Goal: Task Accomplishment & Management: Use online tool/utility

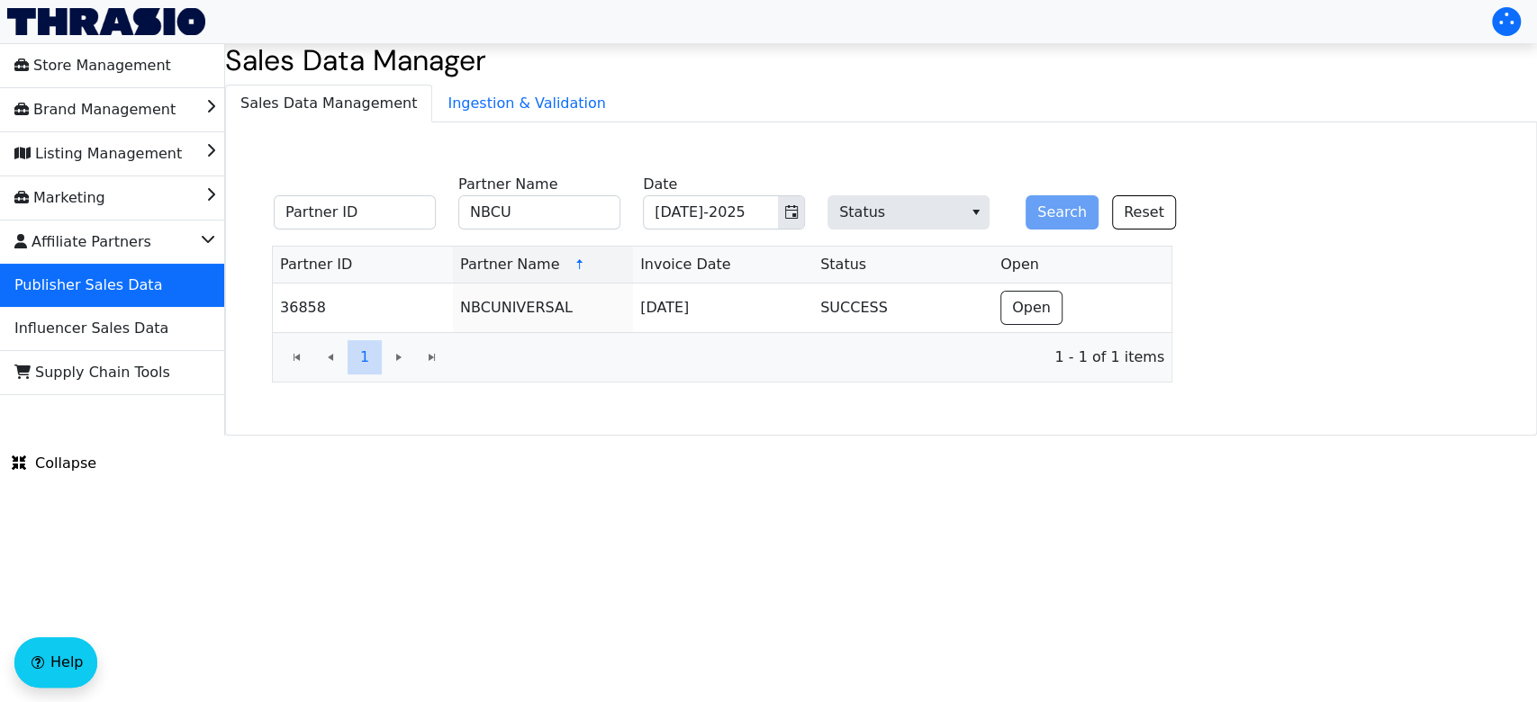
click at [558, 207] on input "NBCU" at bounding box center [539, 212] width 162 height 34
type input "N"
type input "Fascam"
click at [1026, 195] on button "Search" at bounding box center [1062, 212] width 73 height 34
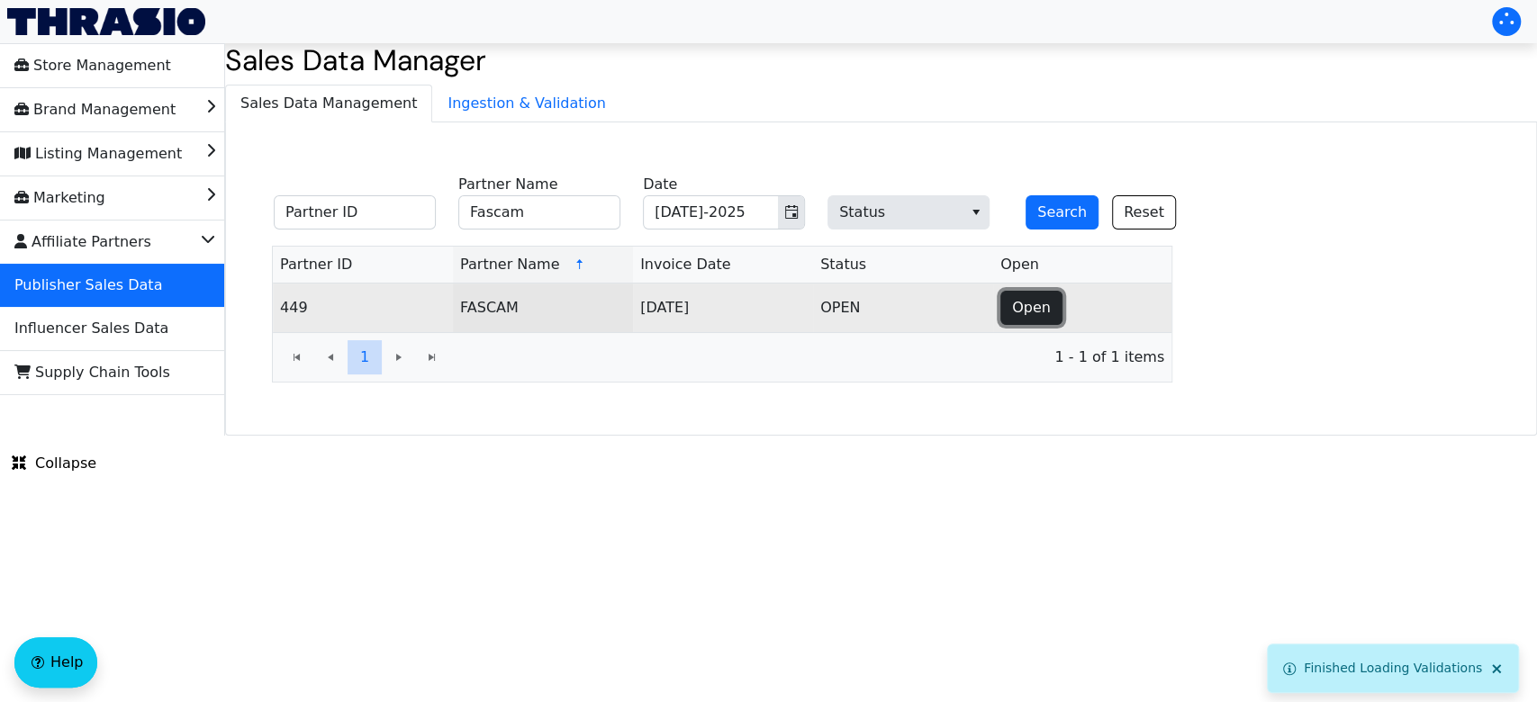
click at [1018, 309] on span "Open" at bounding box center [1031, 308] width 39 height 22
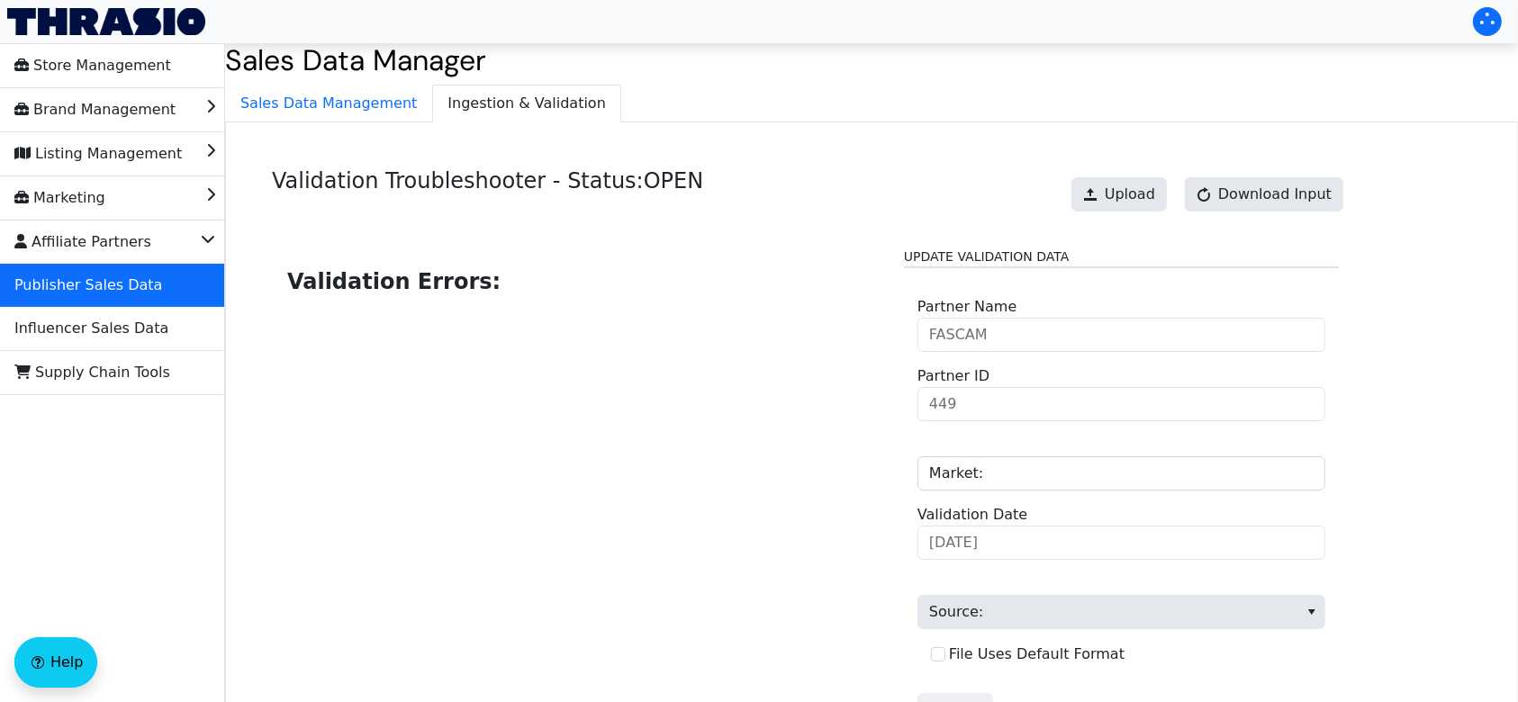
scroll to position [182, 0]
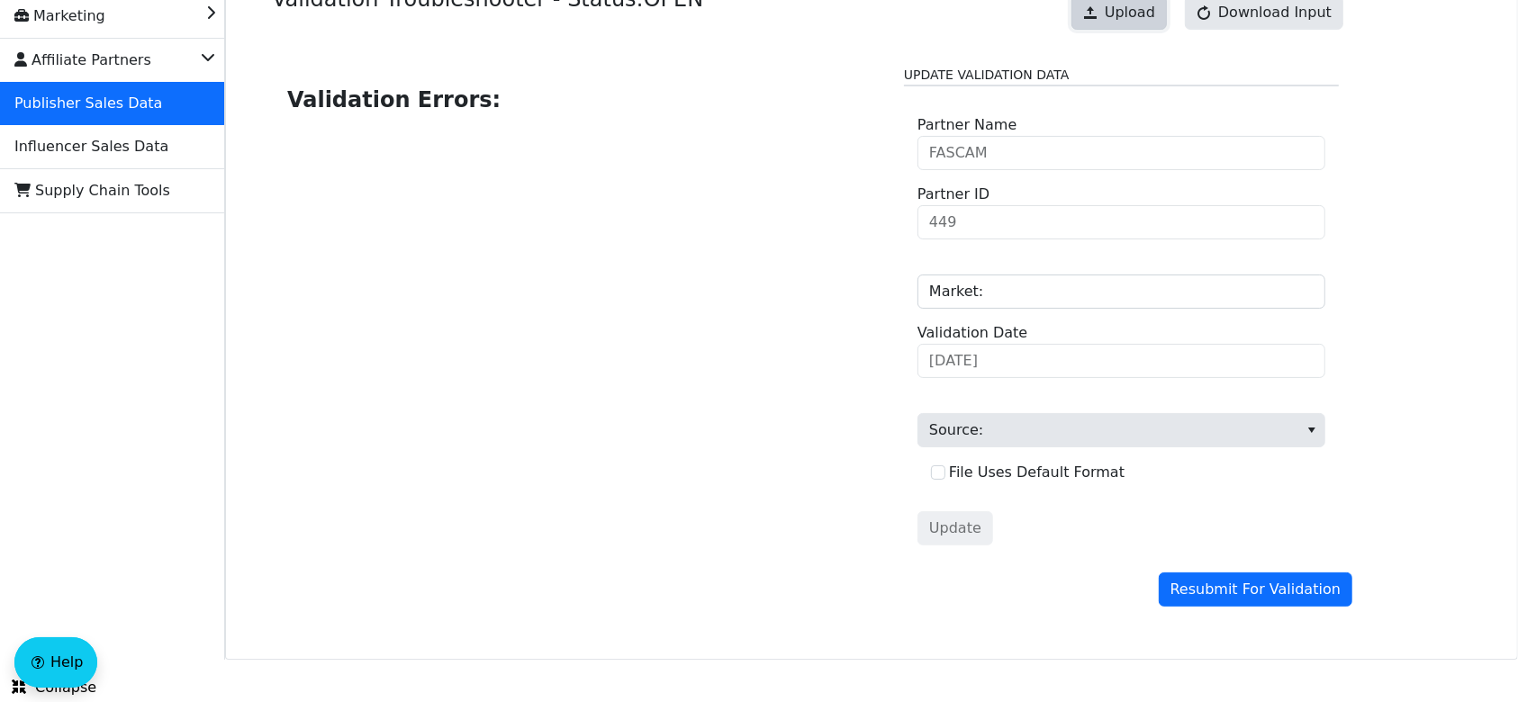
click at [1144, 23] on span "Upload" at bounding box center [1130, 13] width 50 height 22
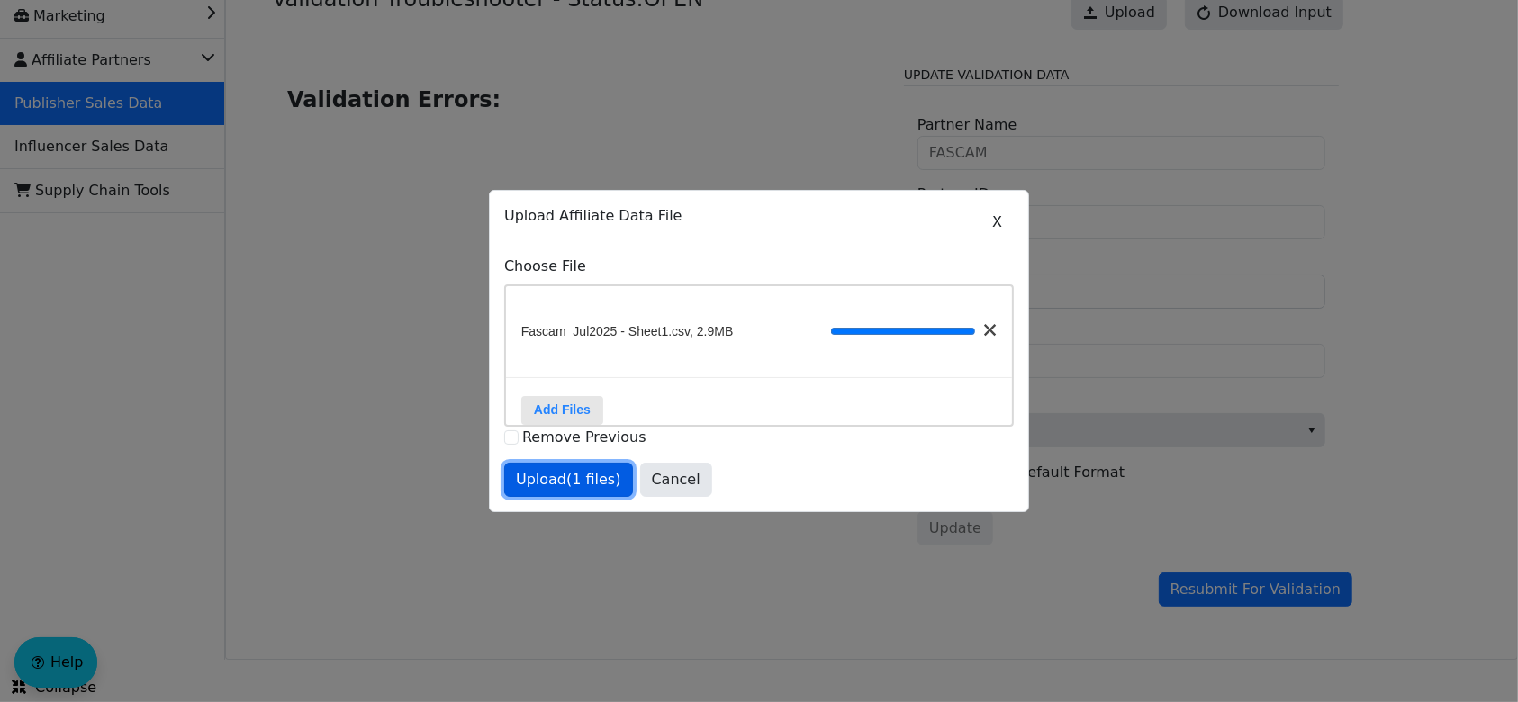
click at [546, 488] on span "Upload (1 files)" at bounding box center [568, 480] width 105 height 22
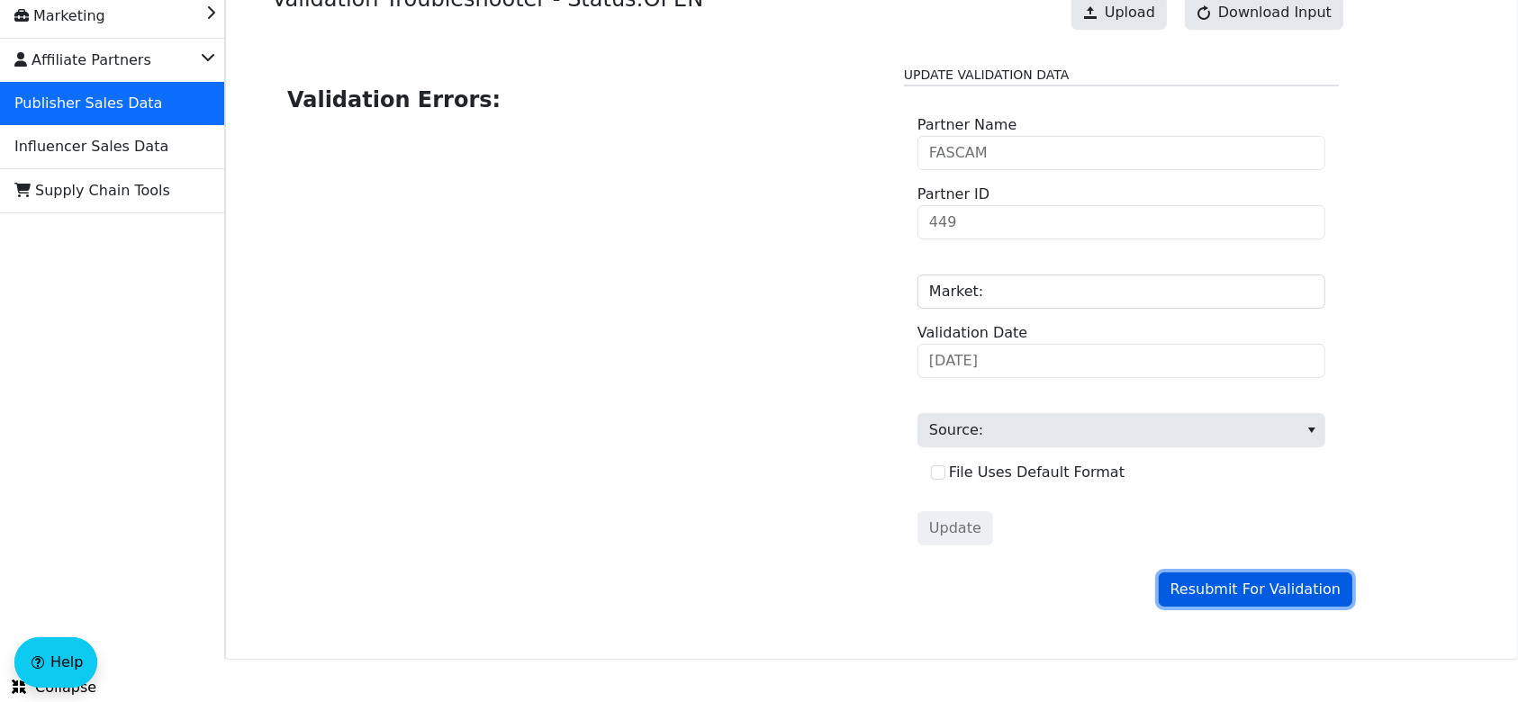
click at [1291, 594] on span "Resubmit For Validation" at bounding box center [1256, 590] width 170 height 22
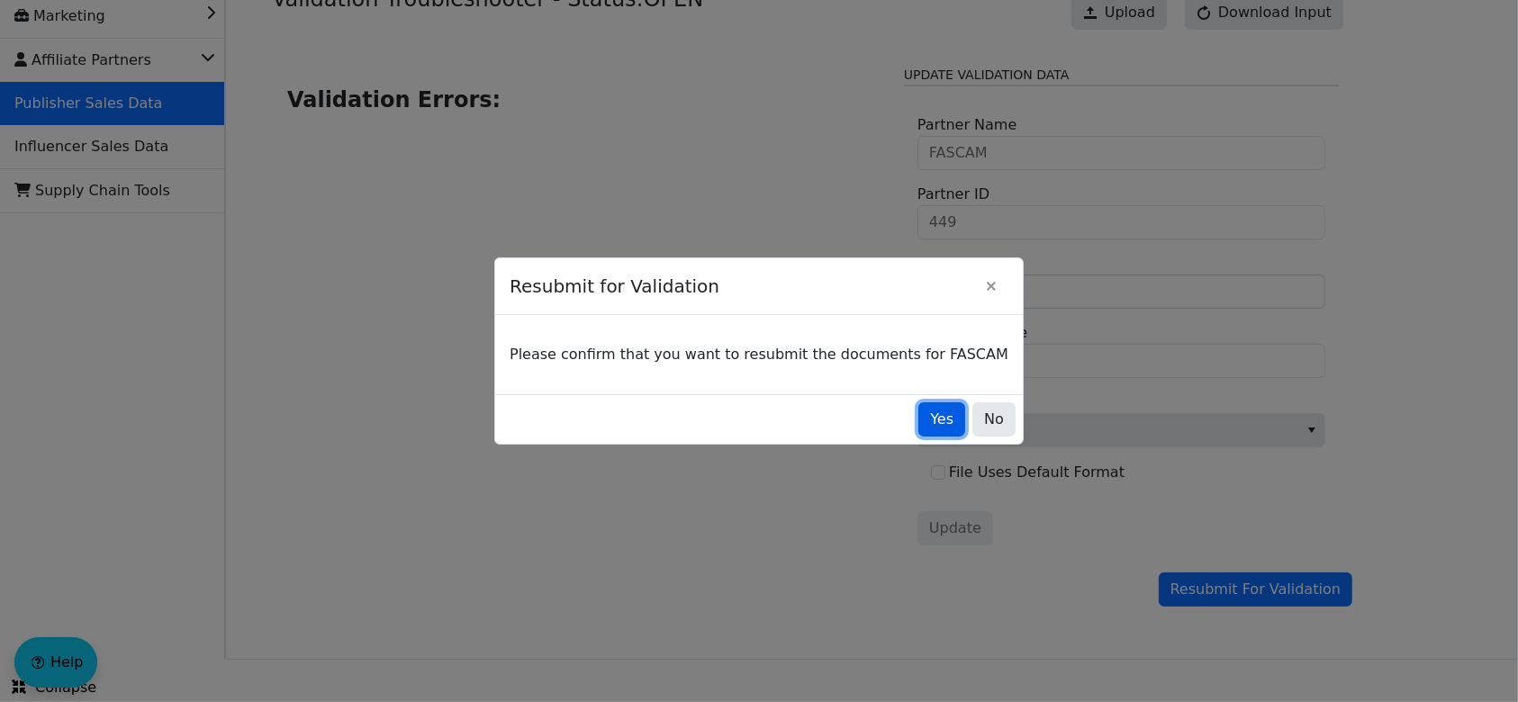
click at [930, 428] on span "Yes" at bounding box center [941, 420] width 23 height 22
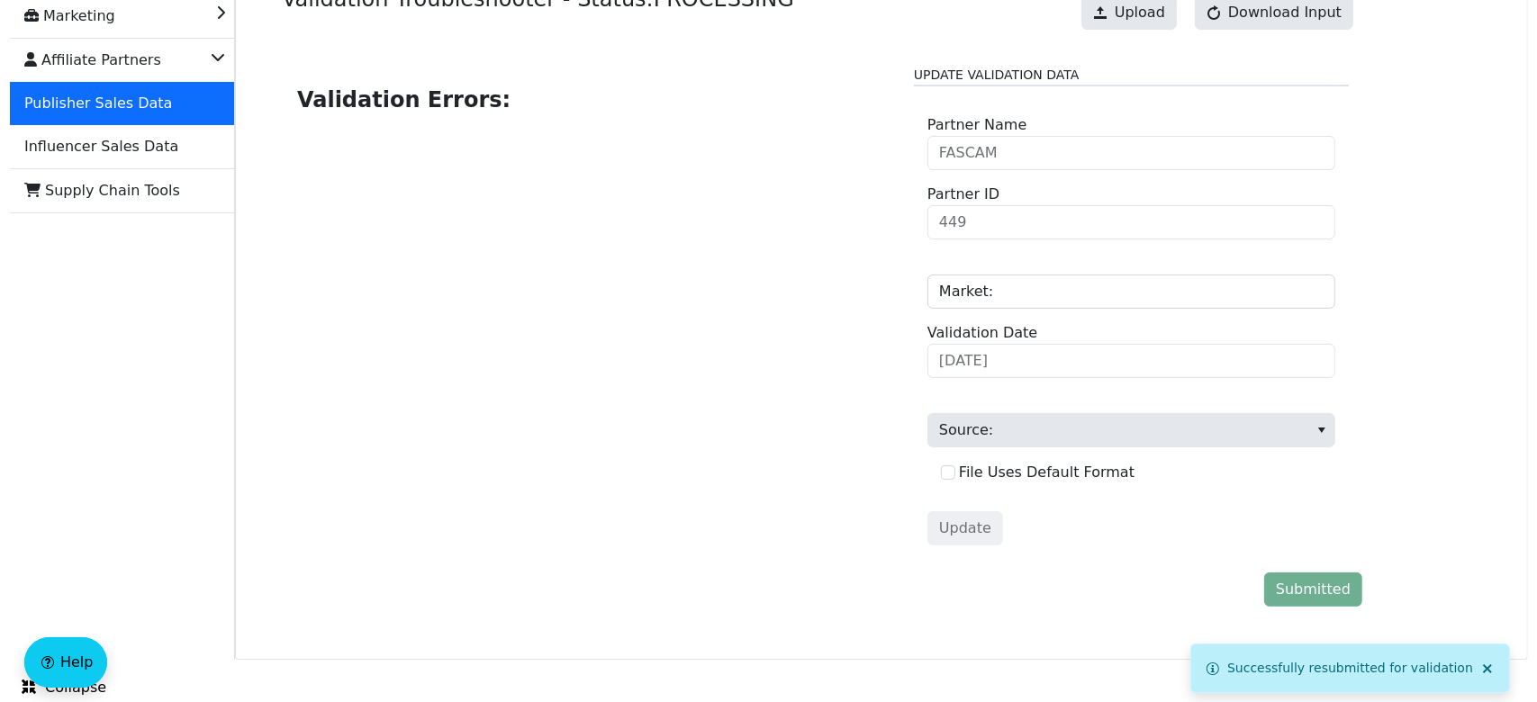
scroll to position [0, 0]
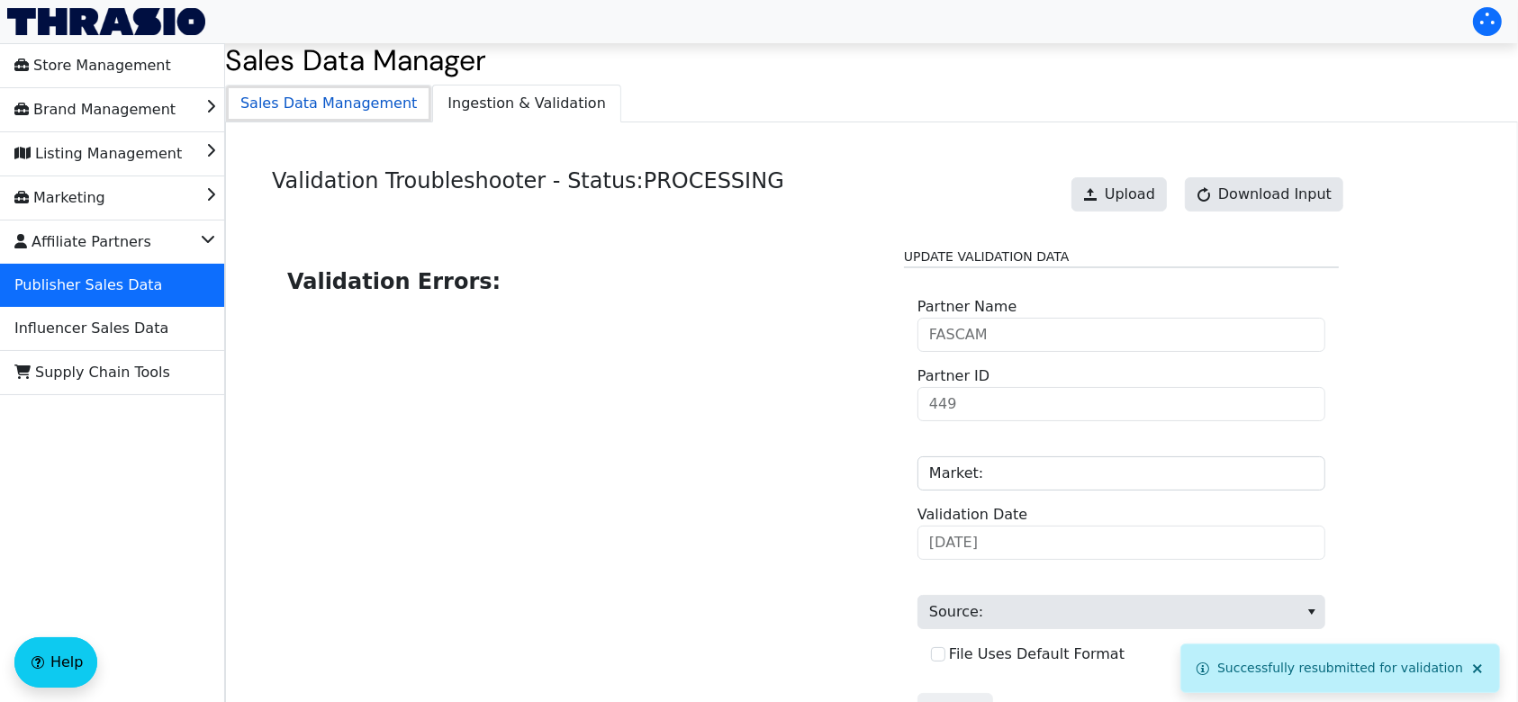
click at [321, 98] on span "Sales Data Management" at bounding box center [328, 104] width 205 height 36
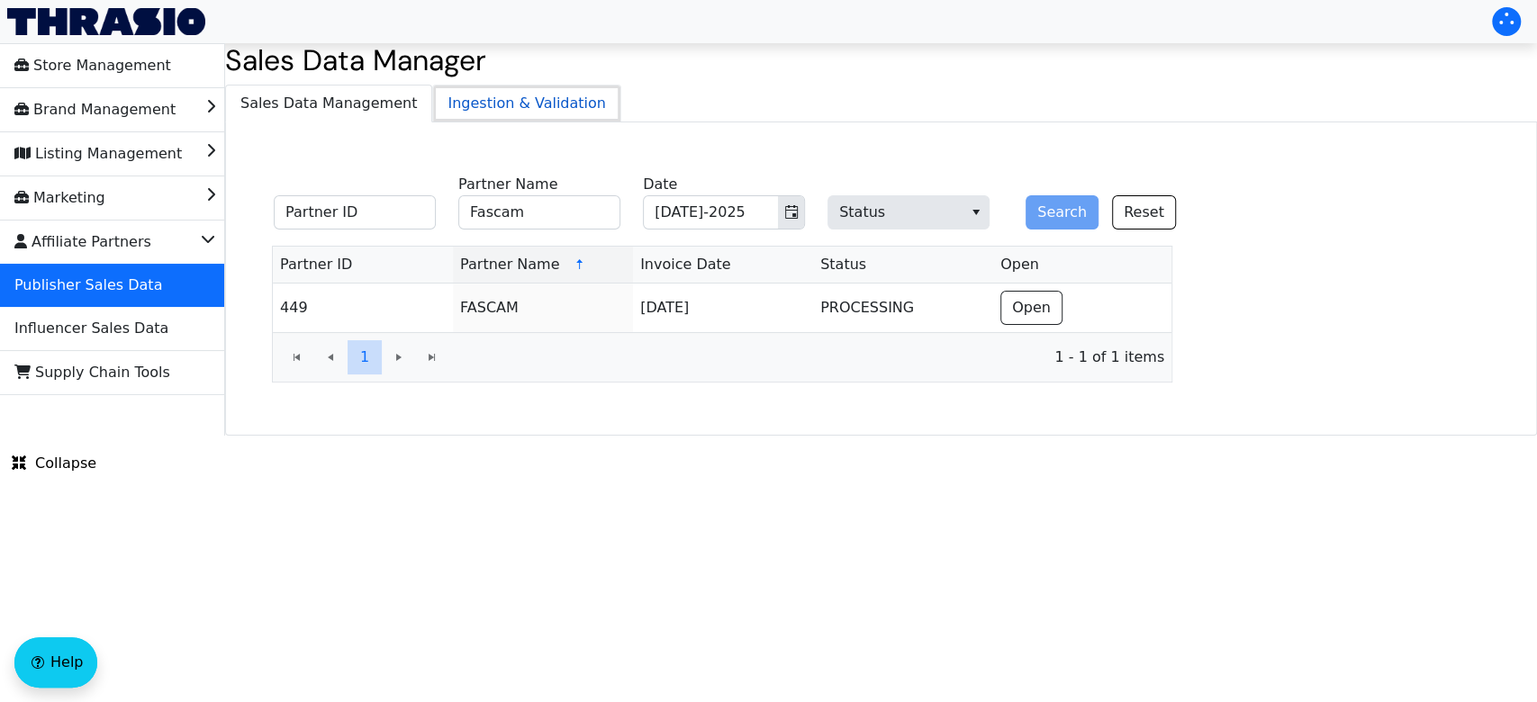
click at [472, 106] on span "Ingestion & Validation" at bounding box center [526, 104] width 187 height 36
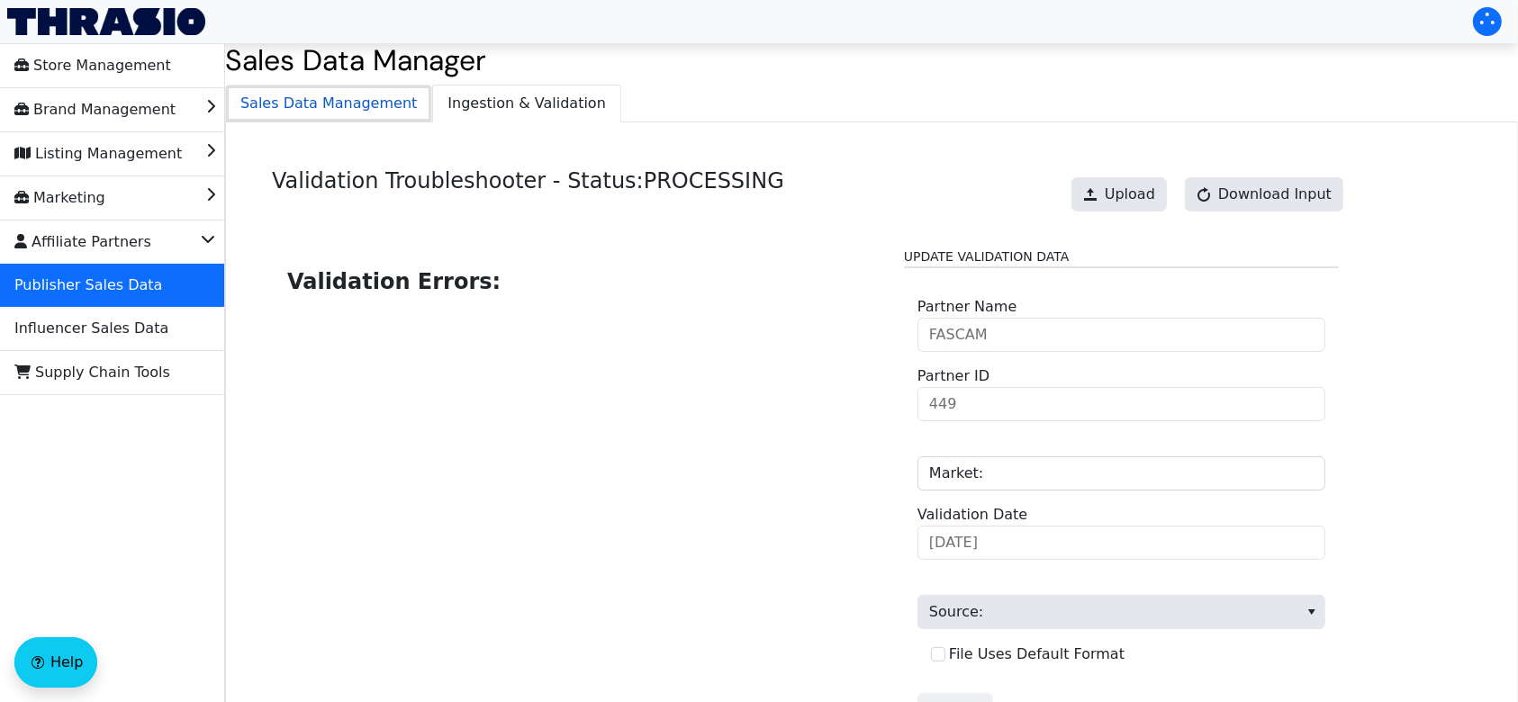
click at [318, 96] on span "Sales Data Management" at bounding box center [328, 104] width 205 height 36
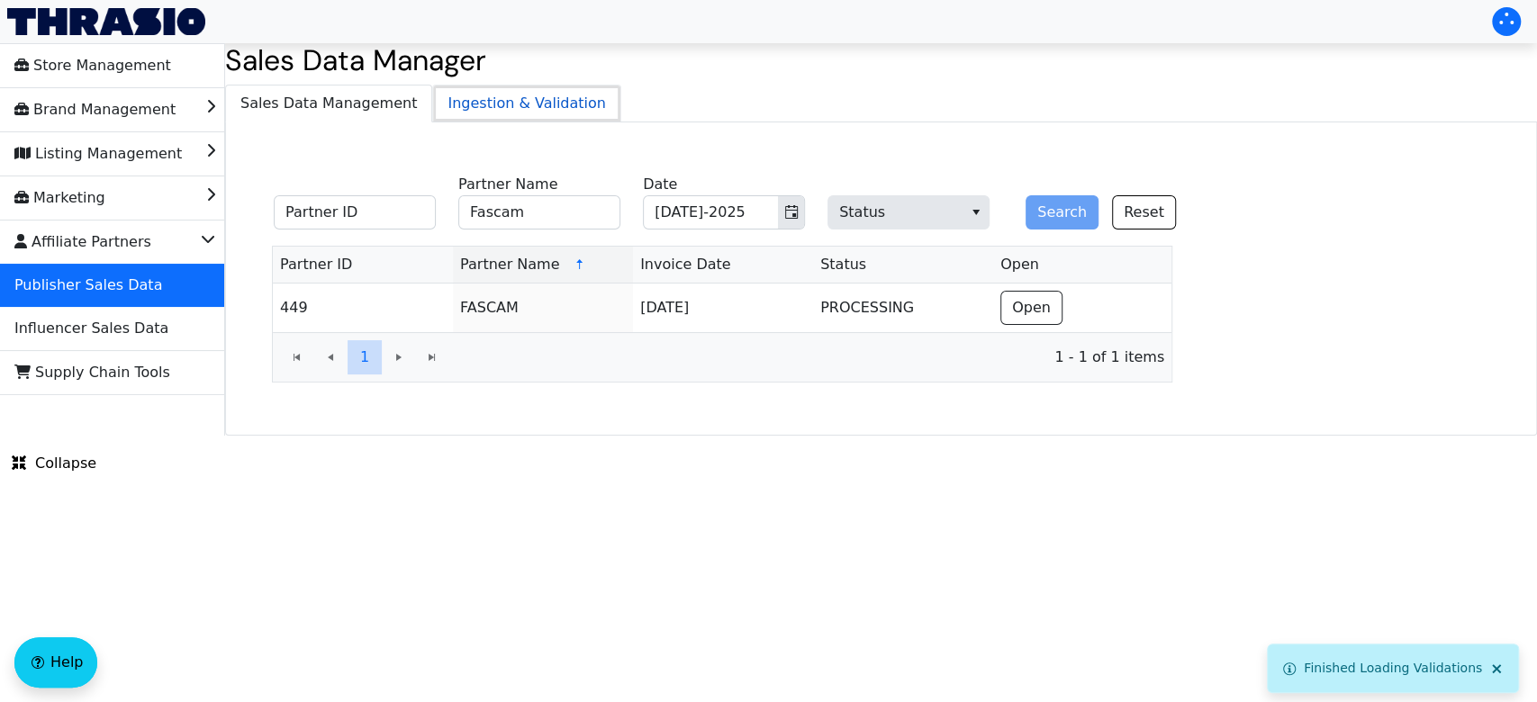
click at [531, 95] on span "Ingestion & Validation" at bounding box center [526, 104] width 187 height 36
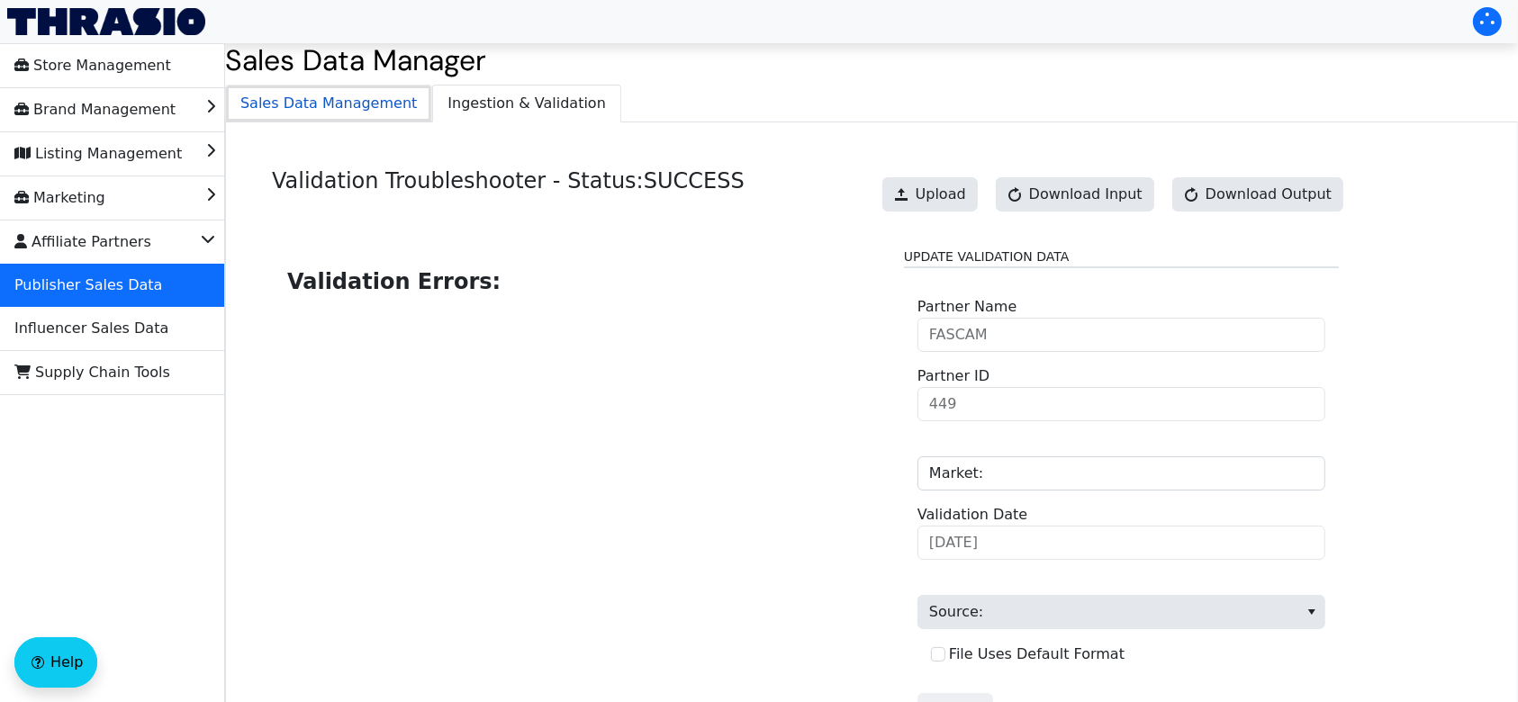
click at [350, 102] on span "Sales Data Management" at bounding box center [328, 104] width 205 height 36
